Goal: Transaction & Acquisition: Purchase product/service

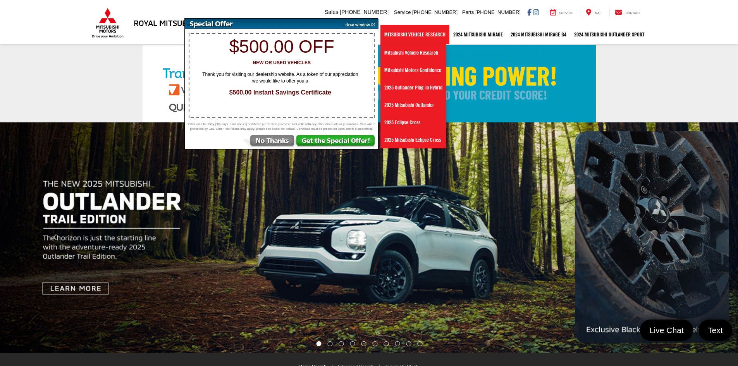
select select "Mitsubishi"
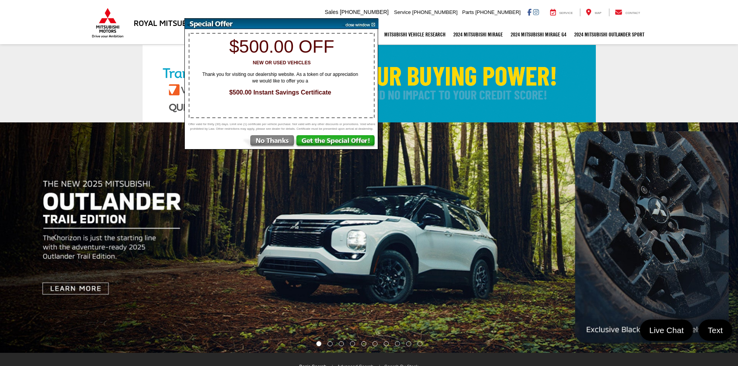
click at [369, 24] on img at bounding box center [358, 24] width 39 height 10
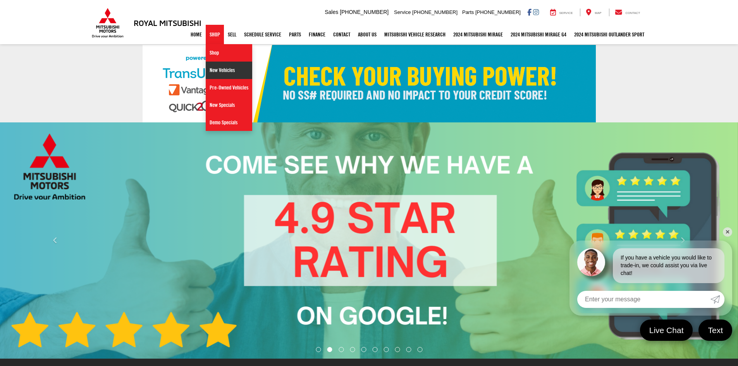
click at [217, 71] on link "New Vehicles" at bounding box center [229, 70] width 46 height 17
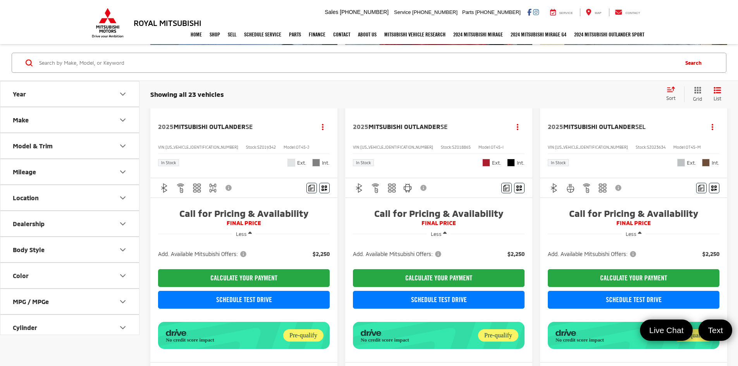
scroll to position [155, 0]
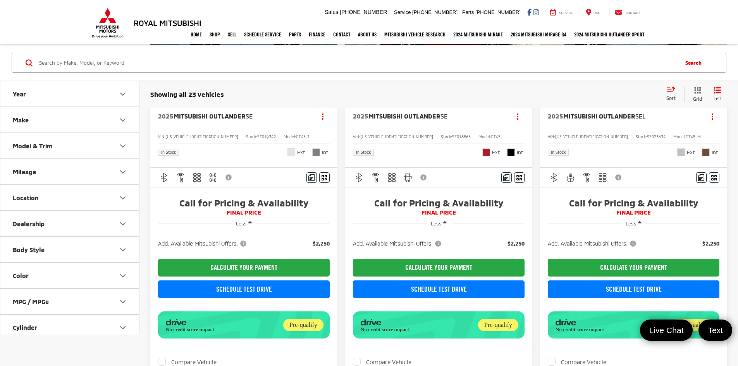
click at [391, 240] on span "Add. Available Mitsubishi Offers:" at bounding box center [398, 244] width 90 height 8
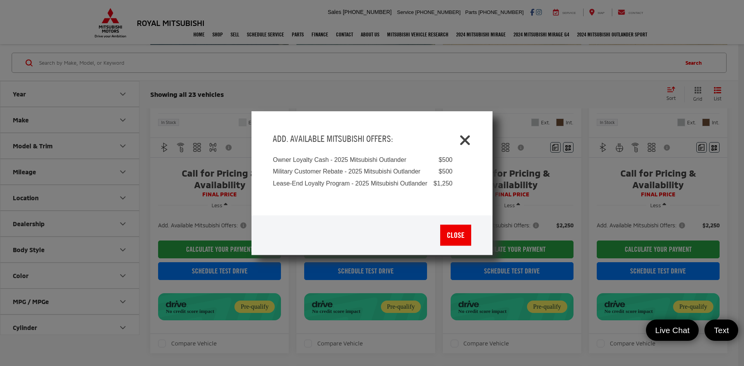
click at [462, 141] on icon "Close" at bounding box center [465, 138] width 12 height 12
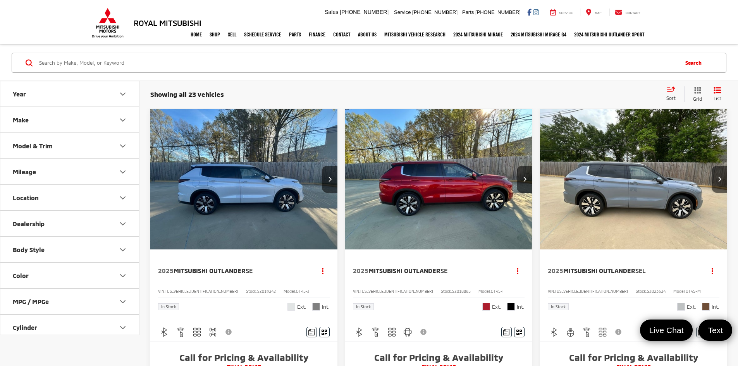
scroll to position [0, 0]
click at [187, 289] on span "[US_VEHICLE_IDENTIFICATION_NUMBER]" at bounding box center [201, 291] width 73 height 5
copy span "[US_VEHICLE_IDENTIFICATION_NUMBER]"
click at [217, 186] on img "2025 Mitsubishi Outlander SE 0" at bounding box center [244, 179] width 188 height 141
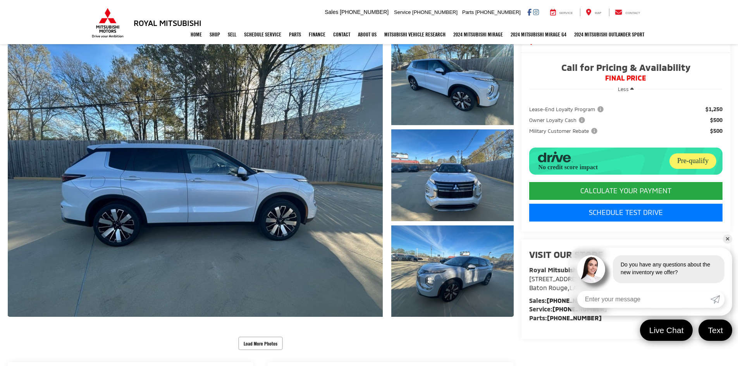
scroll to position [77, 0]
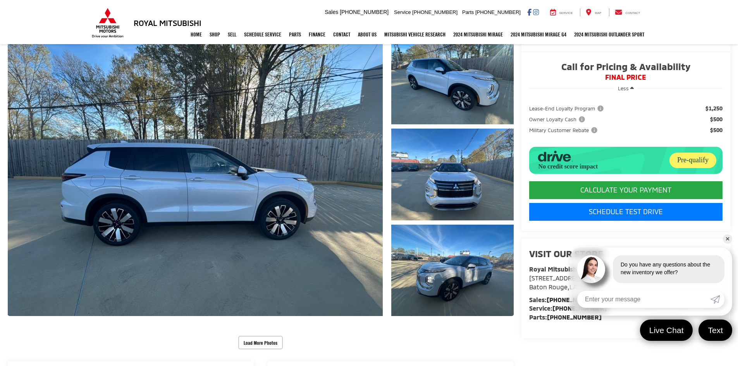
click at [724, 240] on link "✕" at bounding box center [727, 238] width 9 height 9
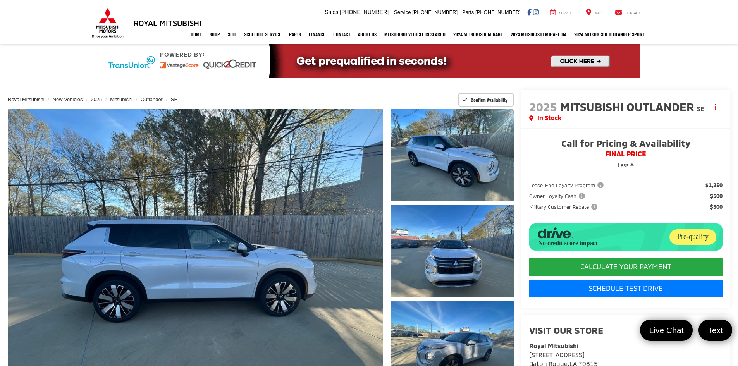
scroll to position [0, 0]
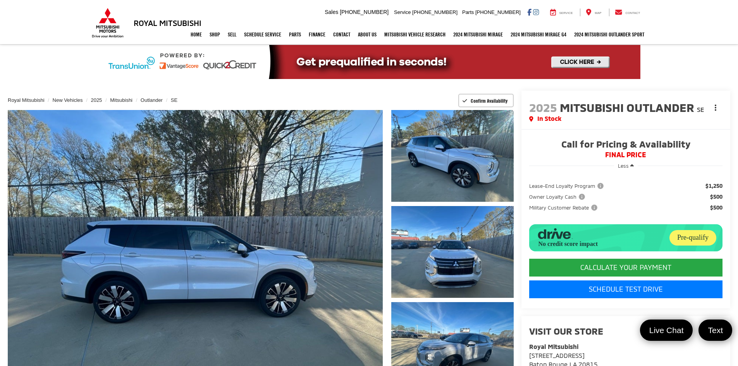
click at [718, 107] on button "Actions" at bounding box center [716, 108] width 14 height 14
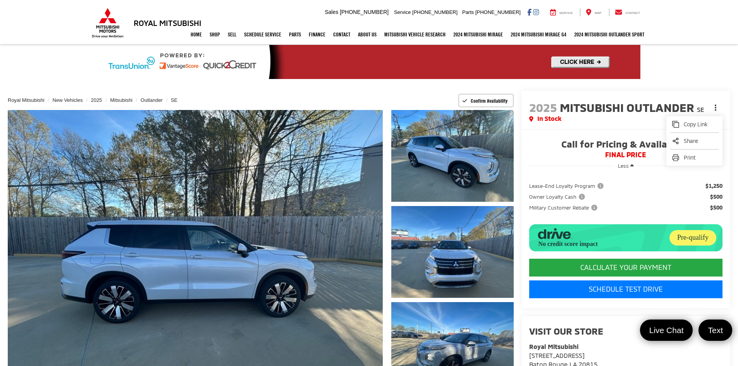
click at [718, 107] on button "Actions" at bounding box center [716, 108] width 14 height 14
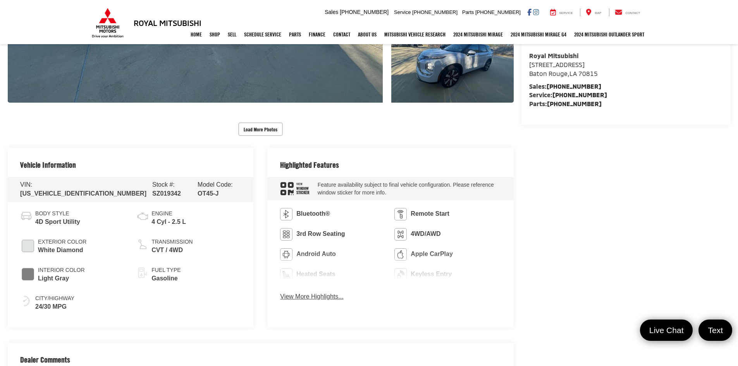
scroll to position [310, 0]
